Goal: Information Seeking & Learning: Check status

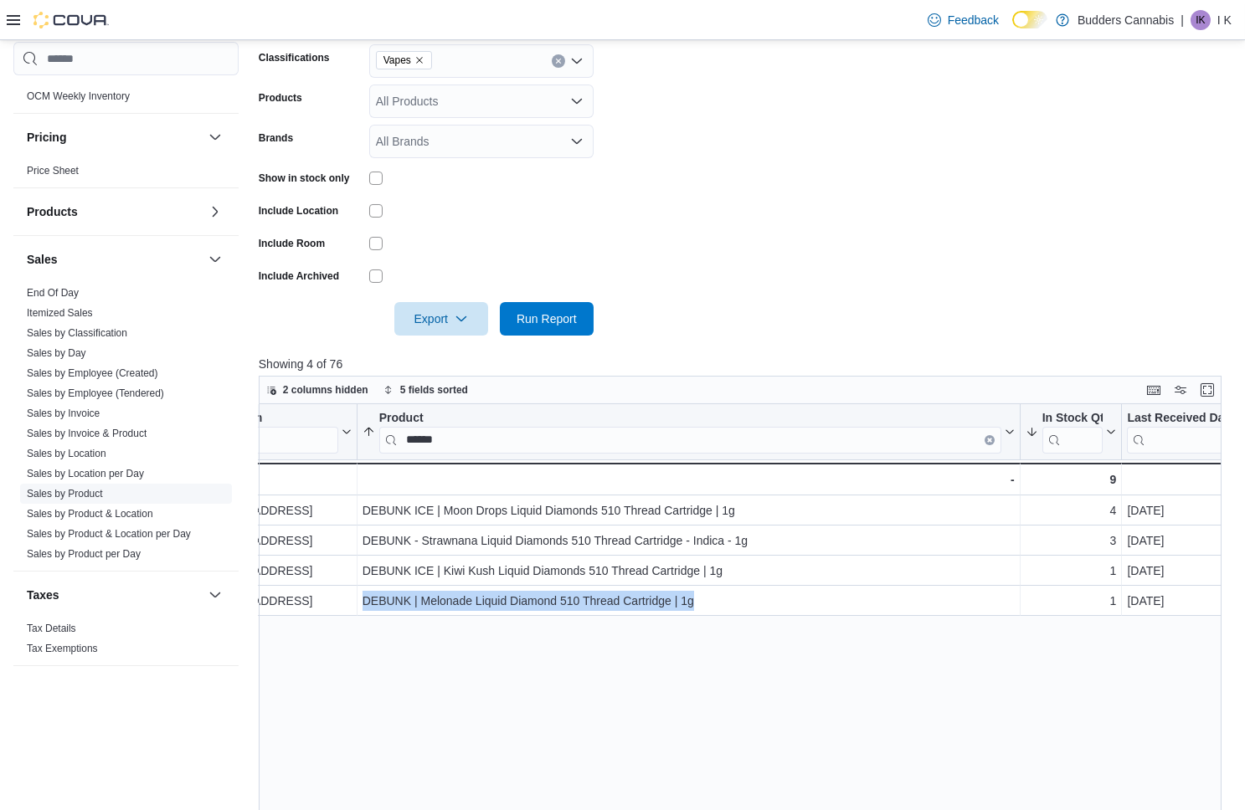
scroll to position [913, 0]
click at [73, 455] on link "Sales by Location" at bounding box center [67, 454] width 80 height 12
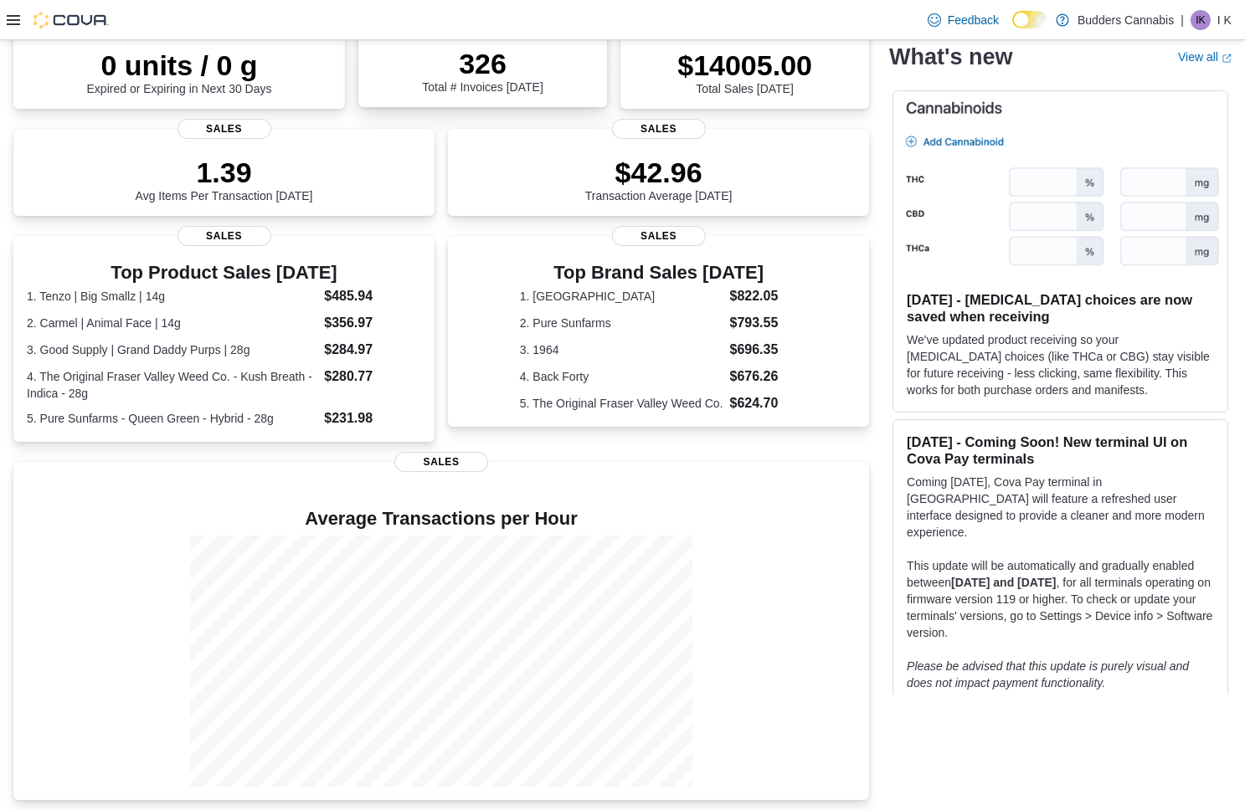
scroll to position [151, 0]
